Goal: Navigation & Orientation: Go to known website

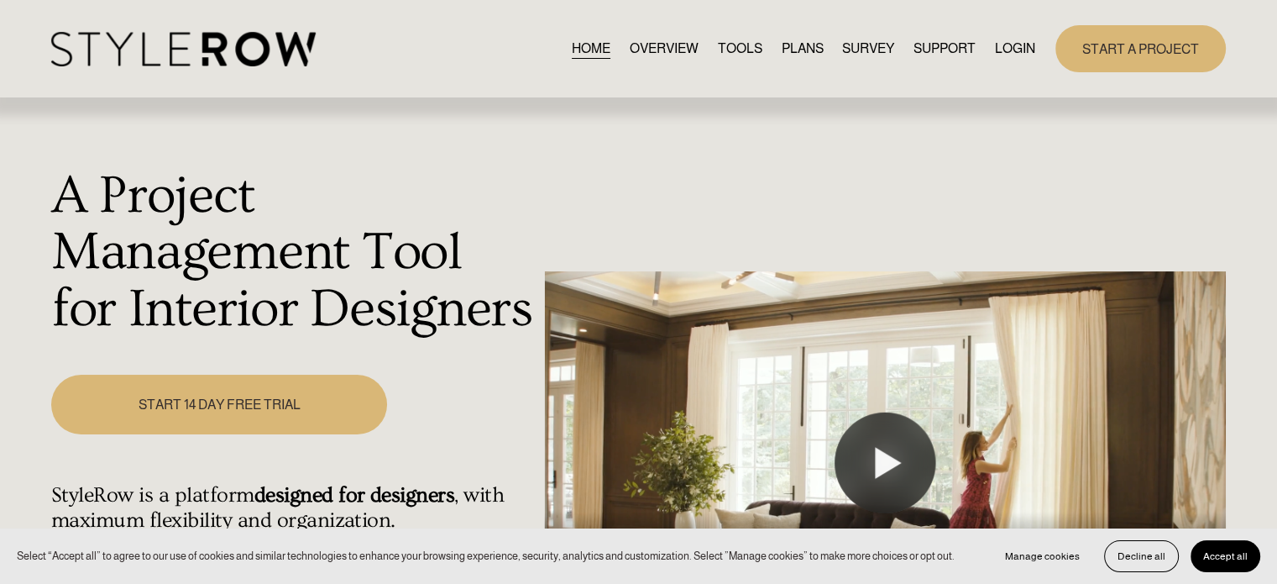
click at [996, 50] on link "LOGIN" at bounding box center [1015, 48] width 40 height 23
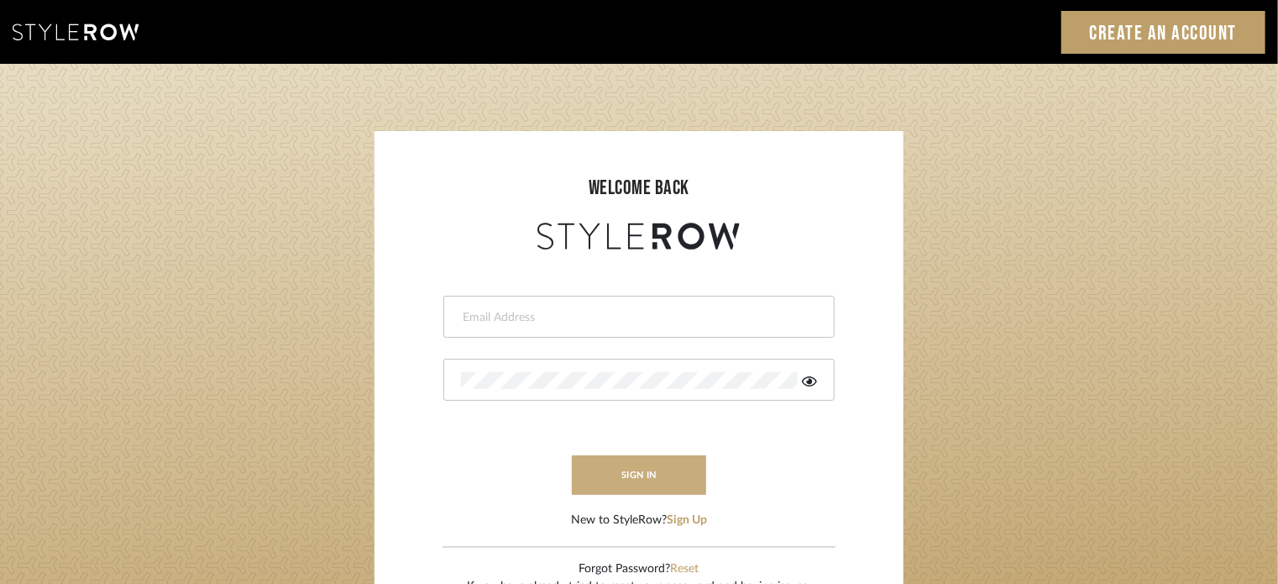
type input "lisaf@fontaine-ds.com"
click at [652, 469] on button "sign in" at bounding box center [639, 474] width 134 height 39
